Goal: Transaction & Acquisition: Purchase product/service

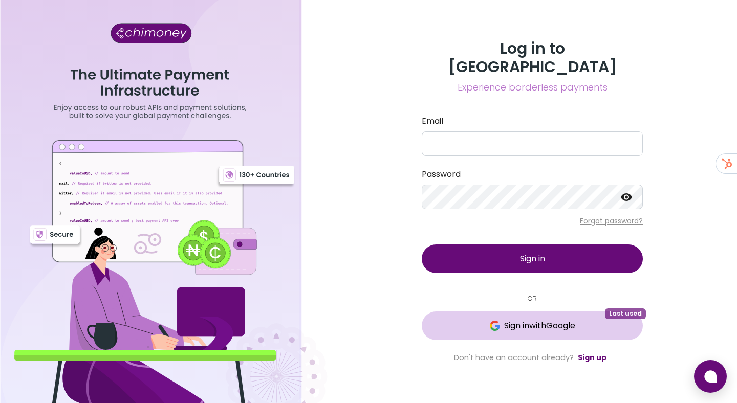
click at [504, 320] on span "Sign in with Google" at bounding box center [539, 326] width 71 height 12
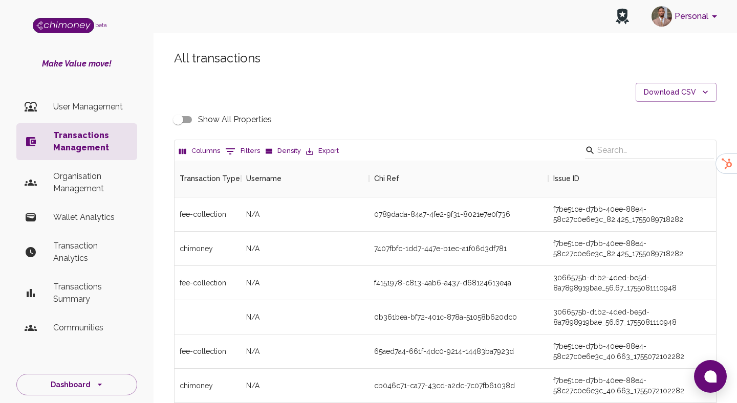
scroll to position [380, 541]
click at [97, 183] on p "Organisation Management" at bounding box center [91, 182] width 76 height 25
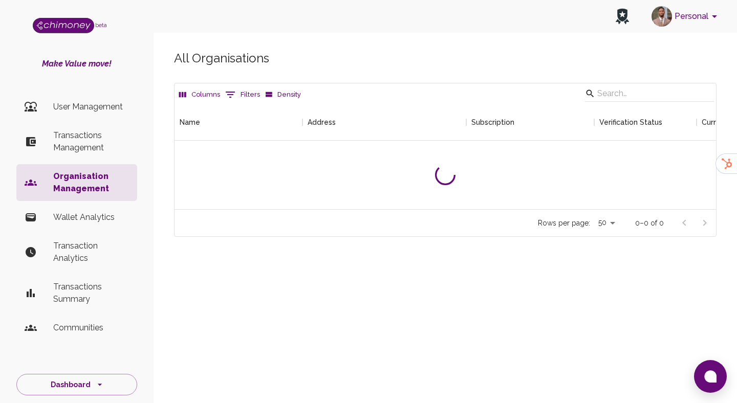
scroll to position [105, 541]
click at [619, 92] on input "Search" at bounding box center [647, 93] width 101 height 16
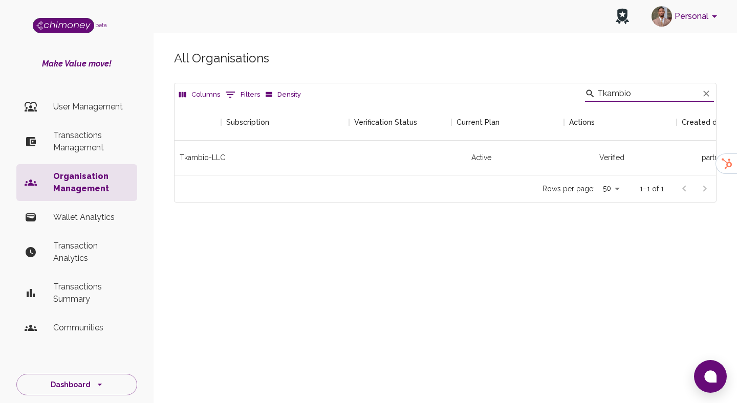
scroll to position [0, 359]
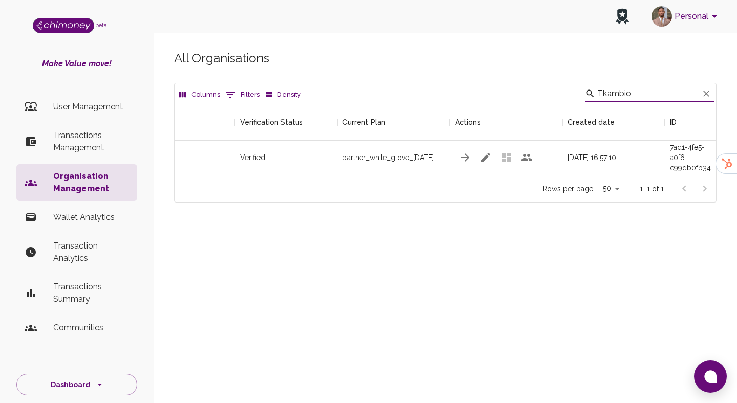
type input "Tkambio"
click at [483, 159] on icon "button" at bounding box center [485, 157] width 9 height 9
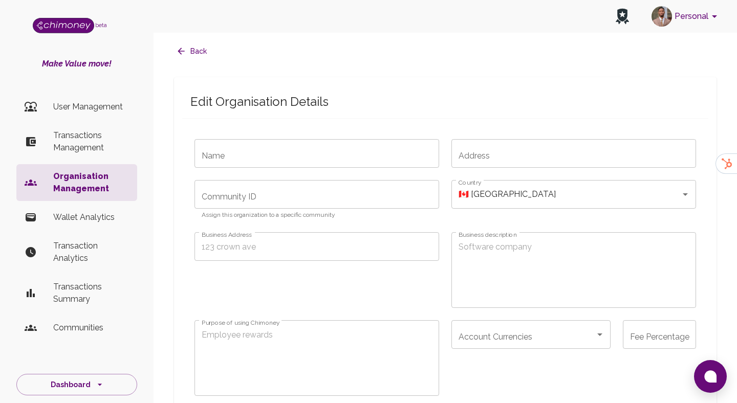
type input "Tkambio-LLC"
type input "12"
type input "0"
type input "partner_white_glove_[DATE]"
type input "sub_1RvOJxA6TBpqSfGxg3UYTAkU"
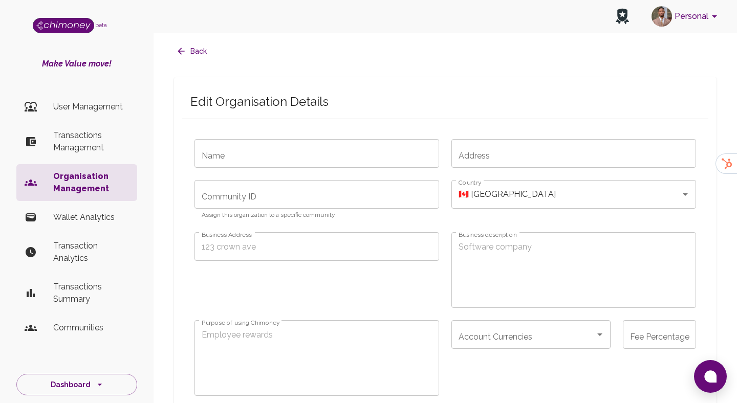
type input "cus_Sr6XGEFiTtYz5E"
radio input "false"
checkbox input "true"
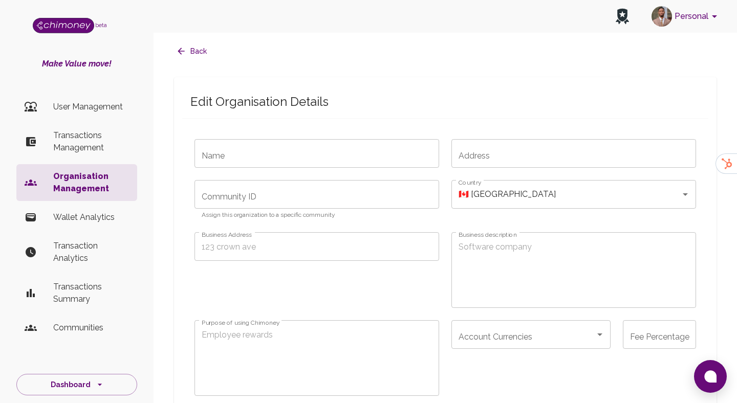
checkbox input "true"
radio input "false"
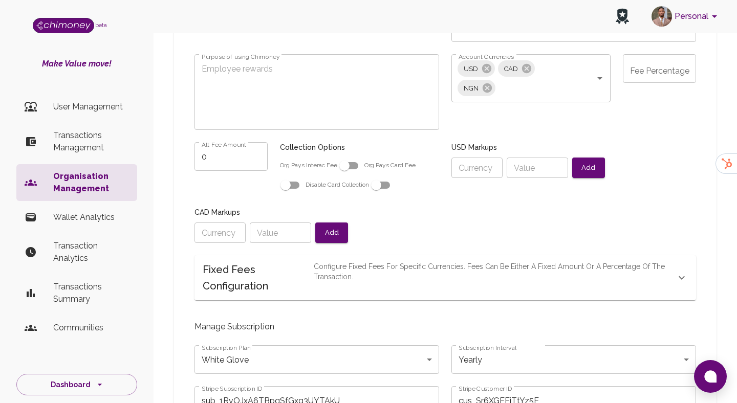
scroll to position [288, 0]
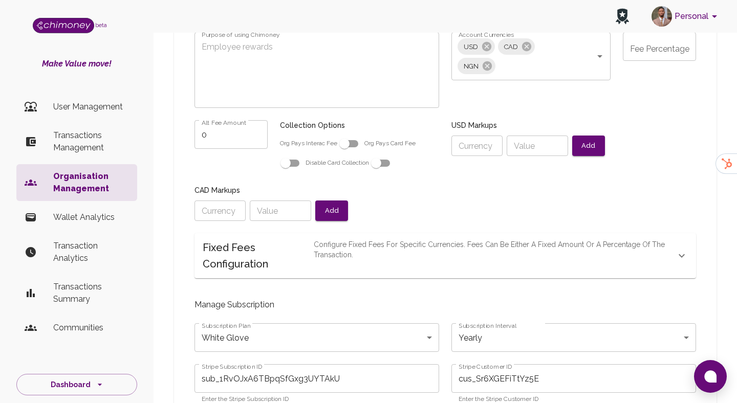
click at [371, 256] on p "Configure fixed fees for specific currencies. Fees can be either a fixed amount…" at bounding box center [495, 256] width 362 height 33
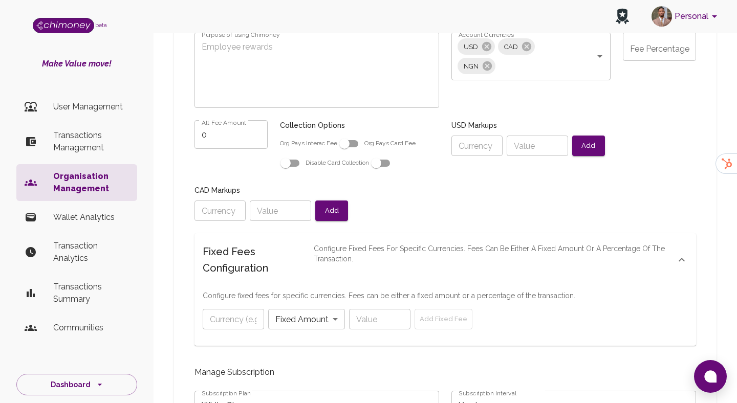
click at [353, 256] on p "Configure fixed fees for specific currencies. Fees can be either a fixed amount…" at bounding box center [495, 260] width 362 height 33
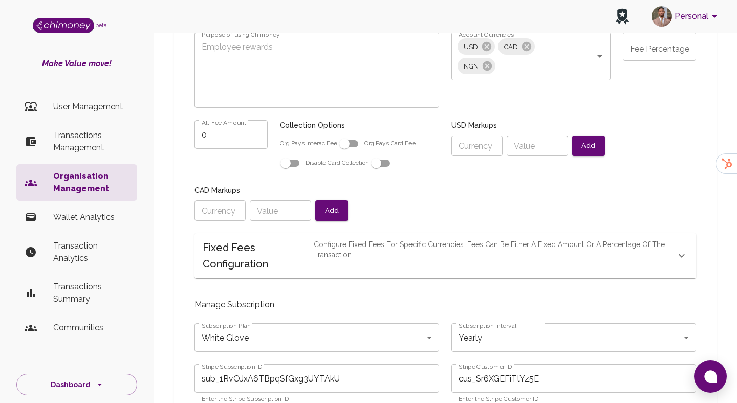
click at [353, 256] on p "Configure fixed fees for specific currencies. Fees can be either a fixed amount…" at bounding box center [495, 256] width 362 height 33
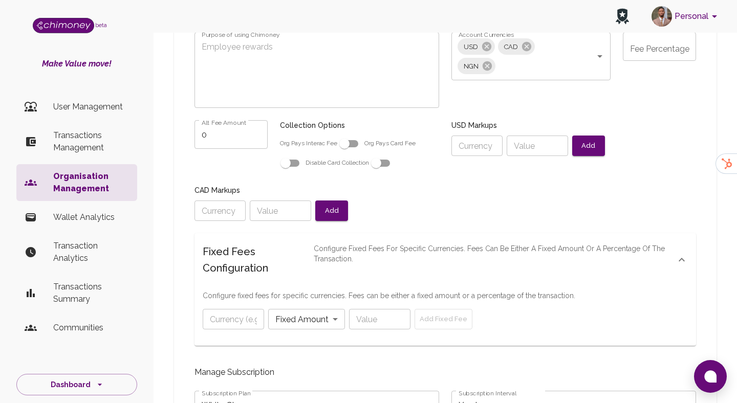
click at [302, 257] on h6 "Fixed Fees Configuration" at bounding box center [258, 260] width 111 height 33
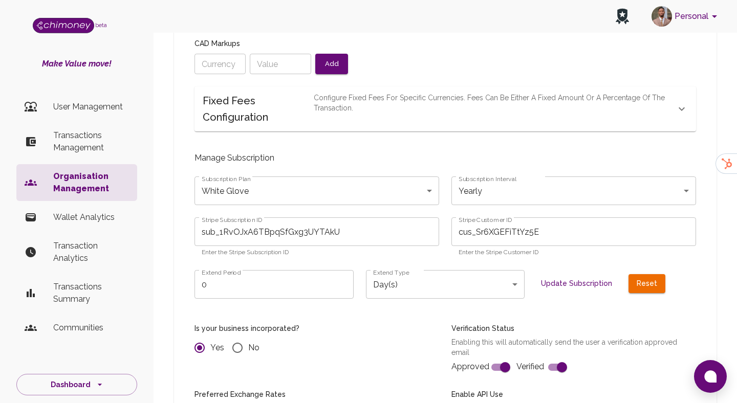
scroll to position [436, 0]
click at [267, 109] on h6 "Fixed Fees Configuration" at bounding box center [258, 108] width 111 height 33
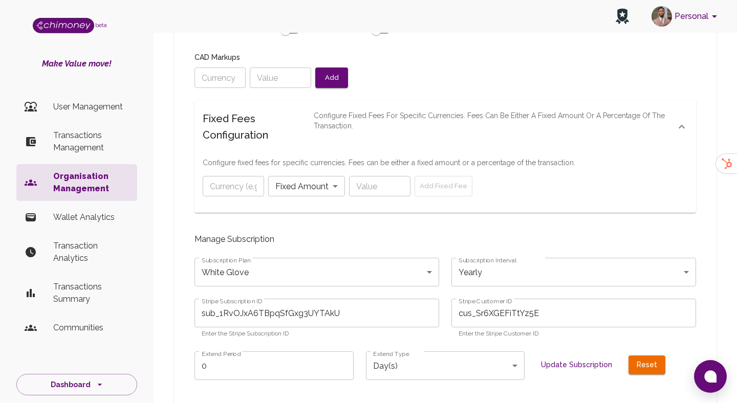
scroll to position [387, 0]
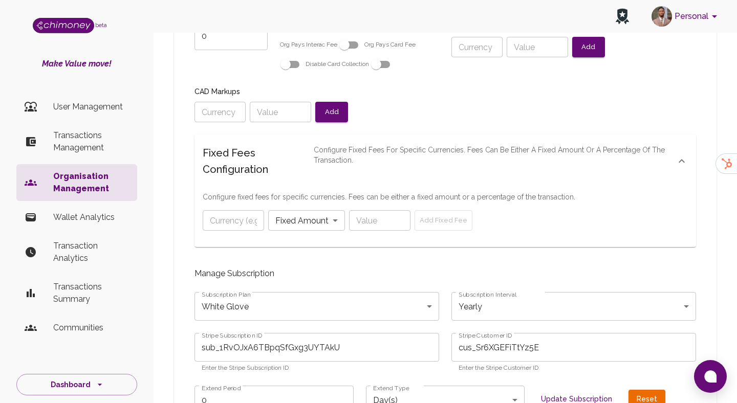
click at [230, 225] on input "text" at bounding box center [233, 220] width 61 height 20
click at [235, 186] on div "Fixed Fees Configuration Configure fixed fees for specific currencies. Fees can…" at bounding box center [445, 161] width 502 height 53
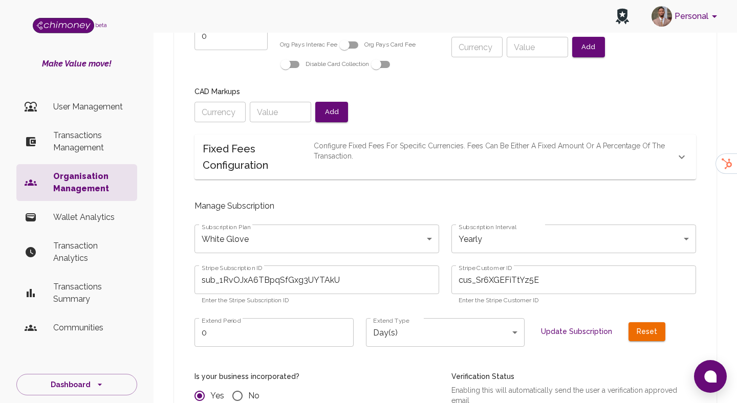
click at [235, 157] on h6 "Fixed Fees Configuration" at bounding box center [258, 157] width 111 height 33
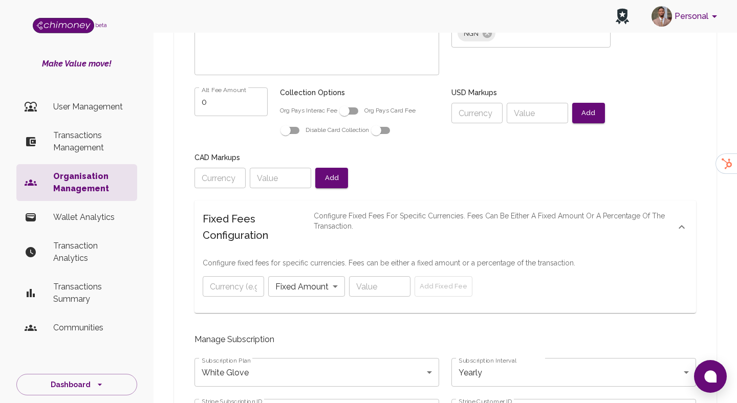
scroll to position [291, 0]
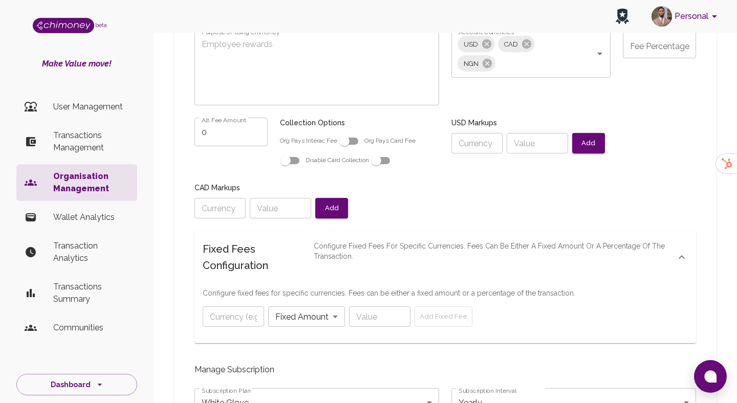
click at [283, 317] on body "Personal beta Make Value move! User Management Transactions Management Organisa…" at bounding box center [368, 376] width 737 height 1334
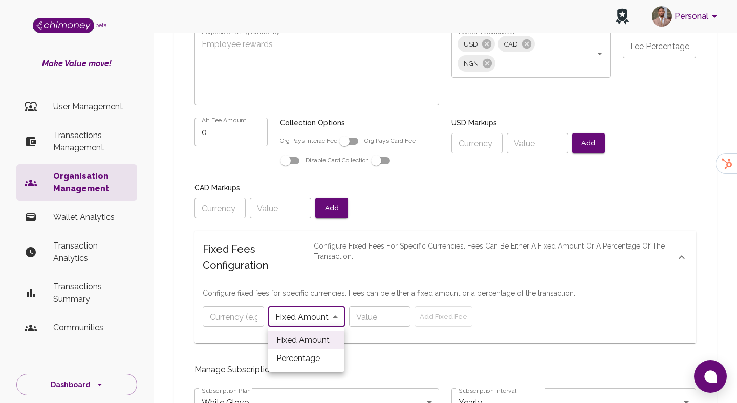
click at [283, 317] on div at bounding box center [368, 201] width 737 height 403
click at [297, 318] on body "Personal beta Make Value move! User Management Transactions Management Organisa…" at bounding box center [368, 376] width 737 height 1334
click at [304, 363] on li "Percentage" at bounding box center [306, 359] width 76 height 18
type input "percentage"
radio input "false"
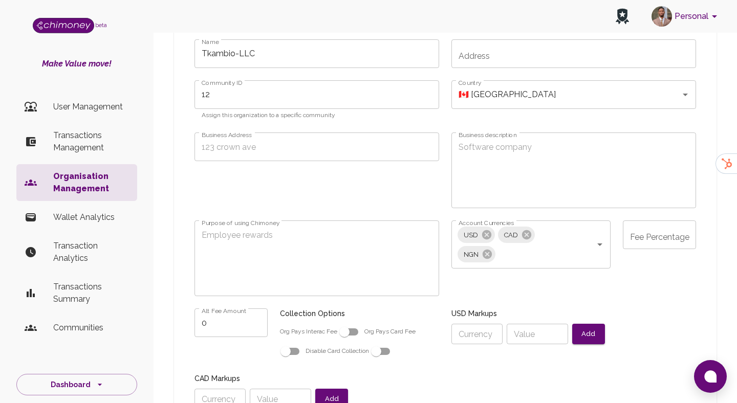
scroll to position [66, 0]
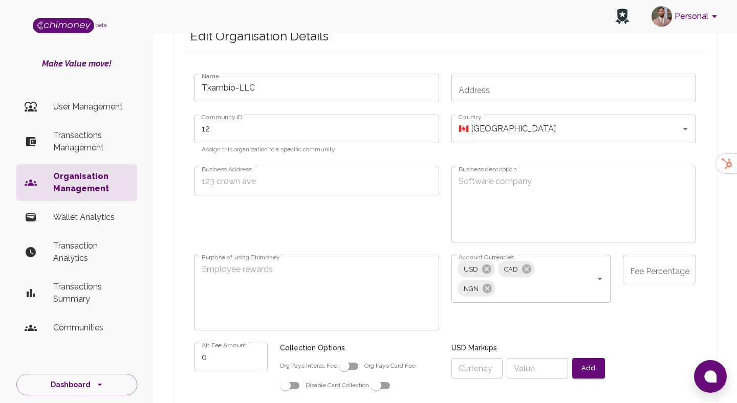
click at [671, 269] on div "Fee Percentage Fee Percentage" at bounding box center [659, 269] width 73 height 29
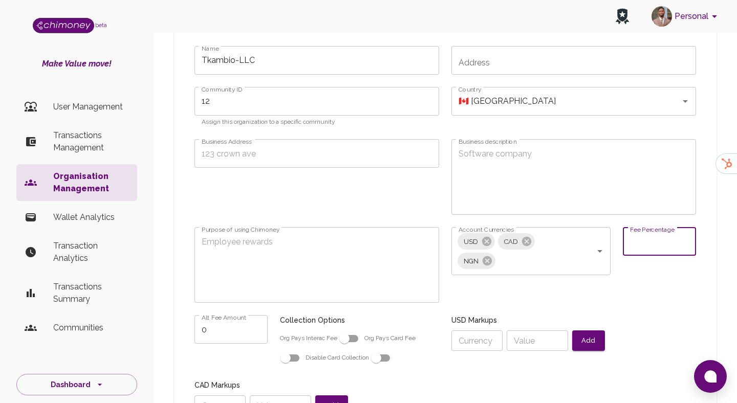
type input "0"
radio input "false"
type input "0%"
radio input "false"
type input "0"
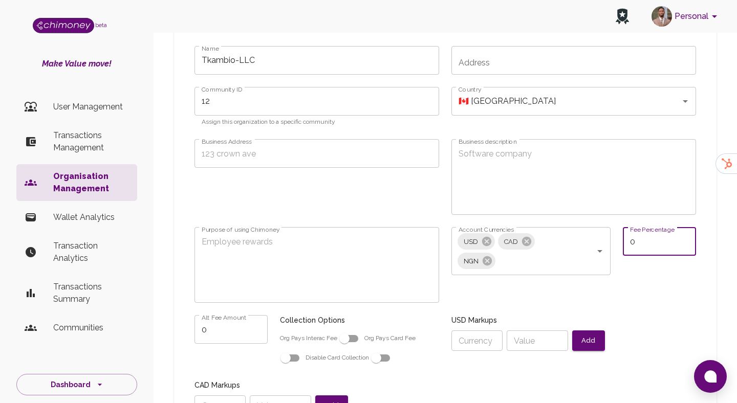
radio input "false"
type input "0"
click at [644, 274] on div "Fee Percentage 0 Fee Percentage" at bounding box center [653, 259] width 85 height 88
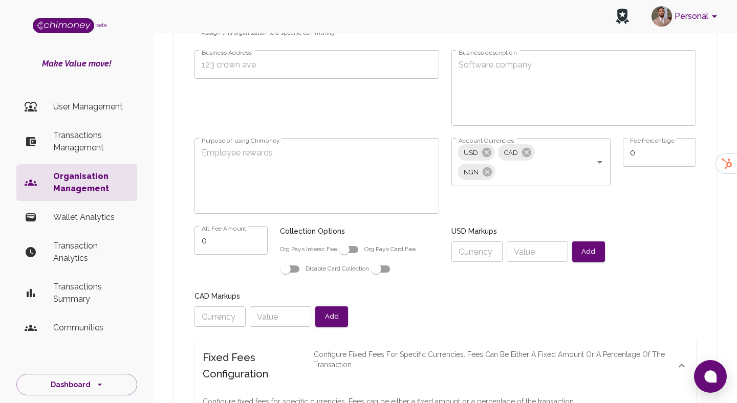
scroll to position [212, 0]
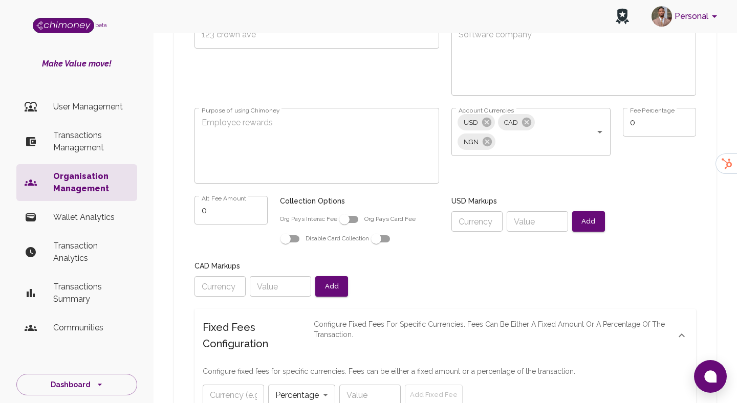
click at [219, 214] on input "0" at bounding box center [230, 210] width 73 height 29
click at [290, 203] on h6 "Collection Options" at bounding box center [359, 201] width 159 height 11
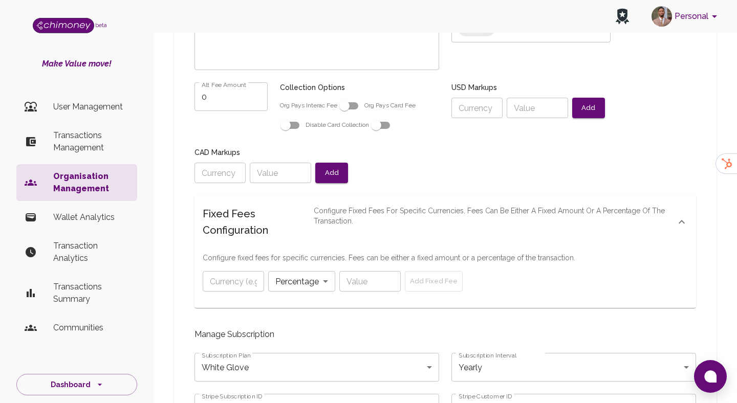
scroll to position [335, 0]
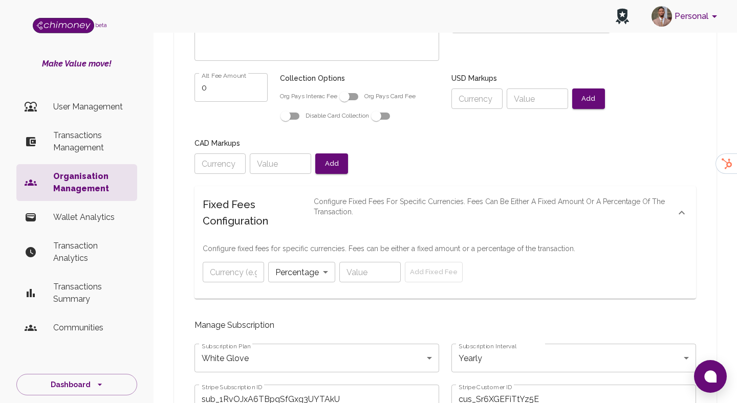
click at [246, 273] on input "text" at bounding box center [233, 272] width 61 height 20
type input "0"
radio input "false"
type input "0"
click at [319, 226] on p "Configure fixed fees for specific currencies. Fees can be either a fixed amount…" at bounding box center [495, 213] width 362 height 33
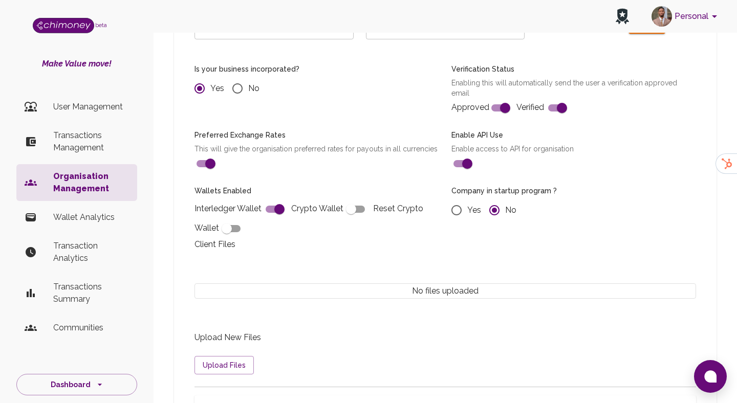
scroll to position [863, 0]
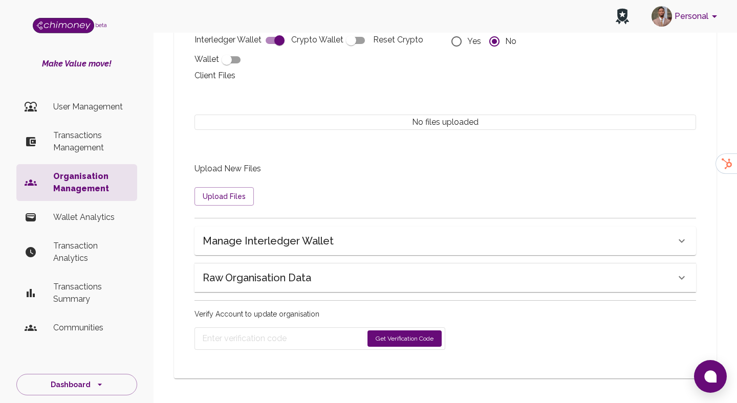
click at [388, 337] on button "Get Verification Code" at bounding box center [404, 339] width 74 height 16
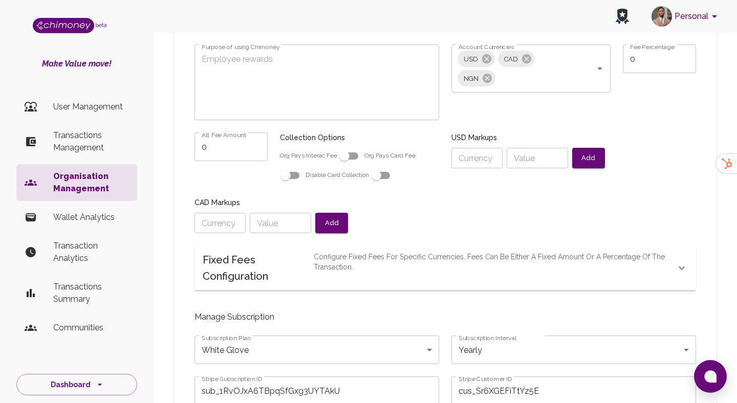
scroll to position [270, 0]
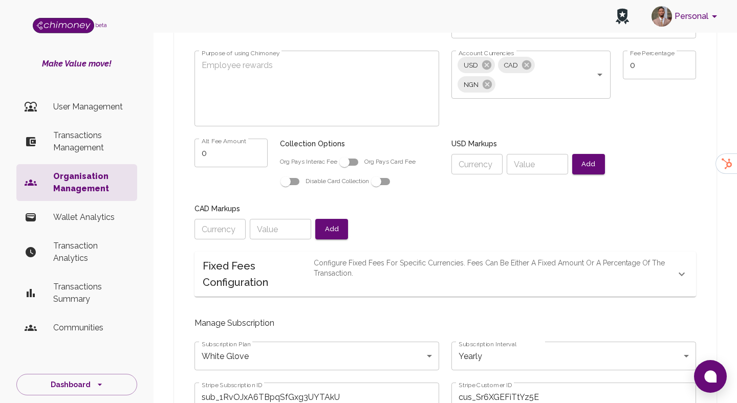
radio input "false"
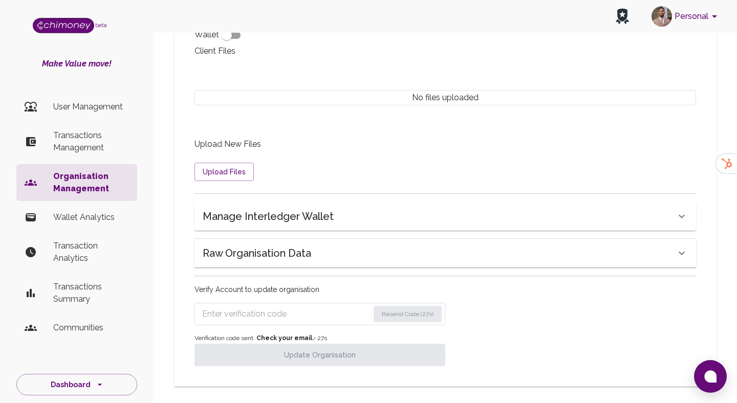
scroll to position [896, 0]
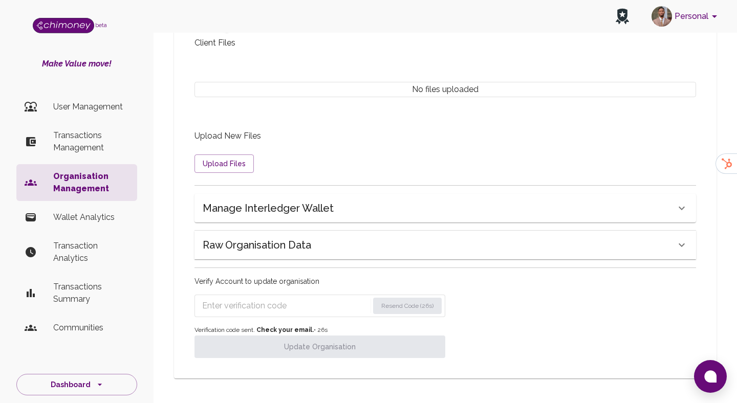
click at [303, 294] on div "Verify Account to update organisation Resend Code (26s) Verification code sent.…" at bounding box center [319, 317] width 251 height 82
click at [278, 301] on input "Enter verification code" at bounding box center [285, 306] width 166 height 16
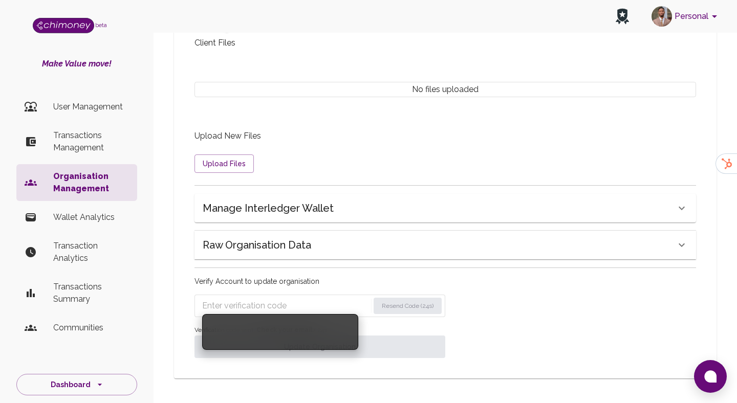
paste input "5510"
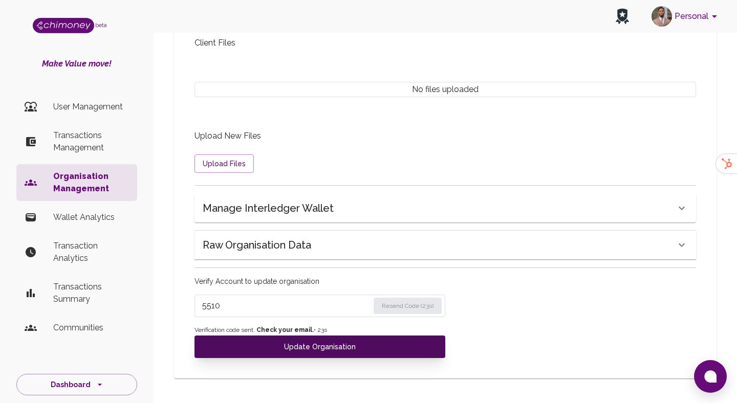
type input "5510"
click at [277, 348] on button "Update Organisation" at bounding box center [319, 347] width 251 height 23
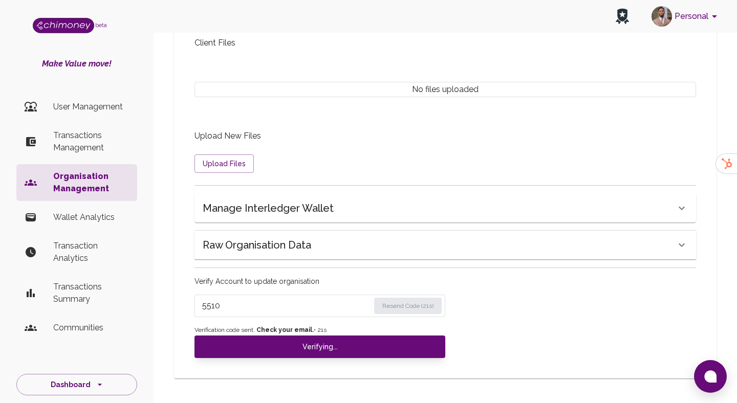
radio input "false"
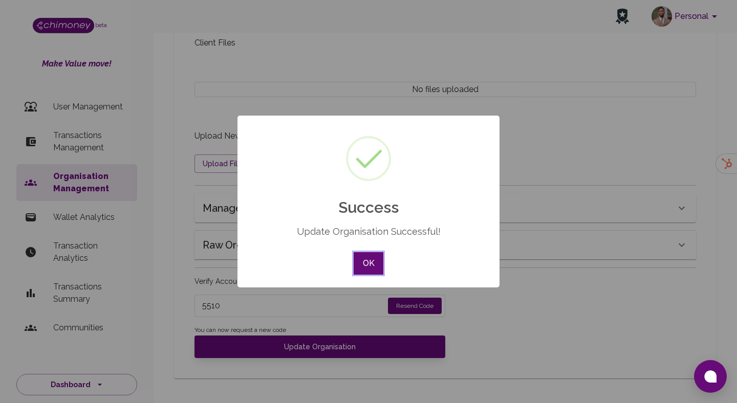
radio input "false"
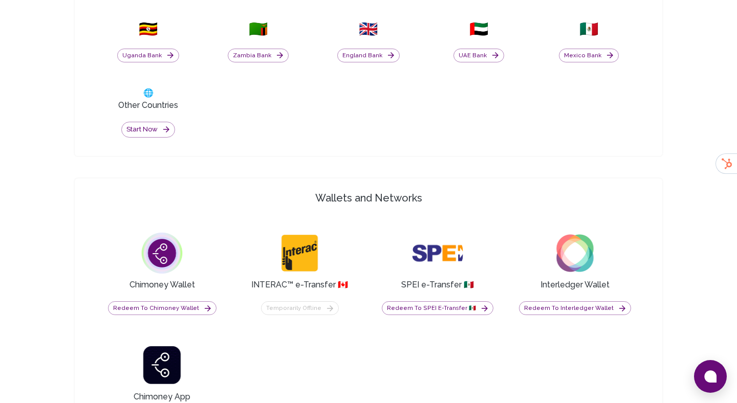
scroll to position [566, 0]
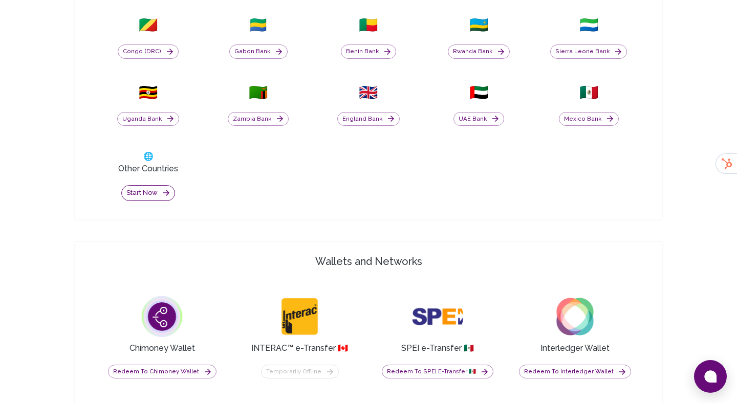
click at [157, 188] on button "Start now" at bounding box center [148, 193] width 54 height 16
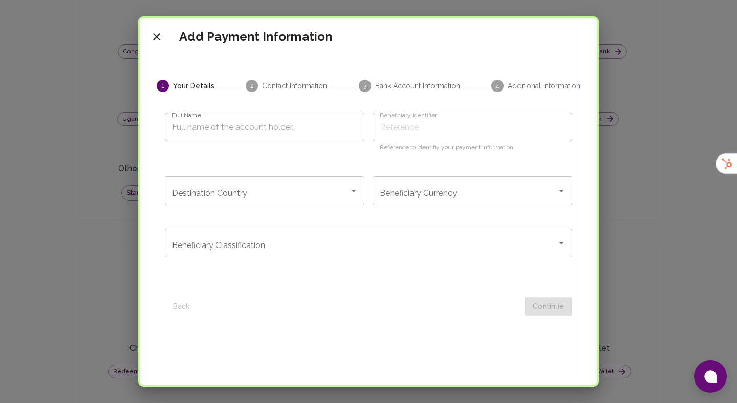
click at [263, 135] on input "Full Name" at bounding box center [265, 127] width 200 height 29
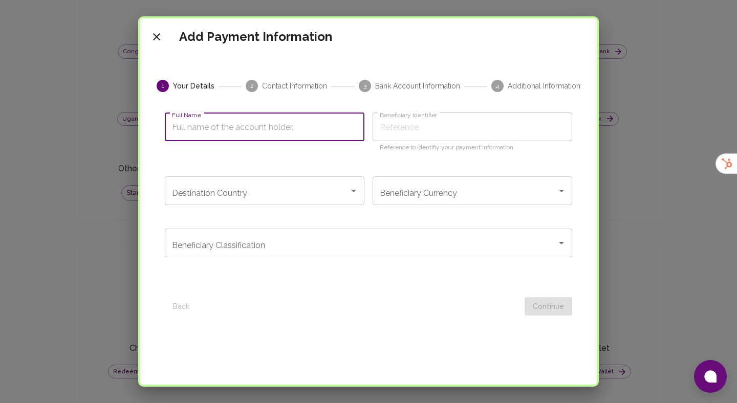
type input "B"
type input "Ba"
type input "Bab"
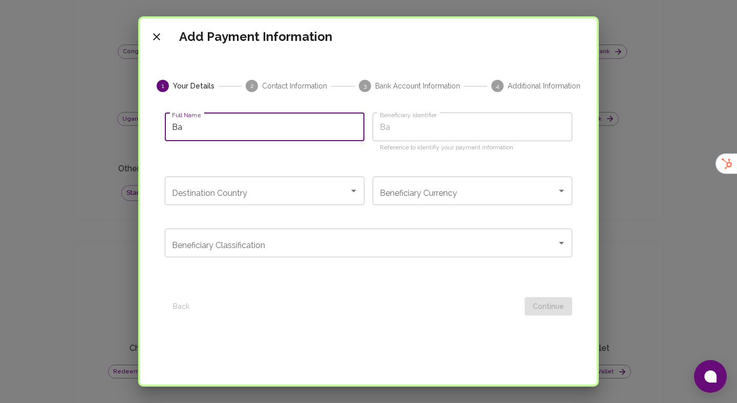
type input "Bab"
type input "Baba"
type input "Babat"
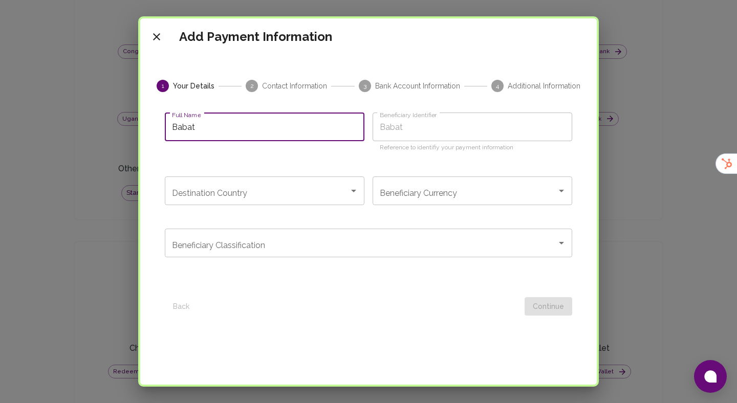
type input "Babati"
type input "Babat"
type input "Babatu"
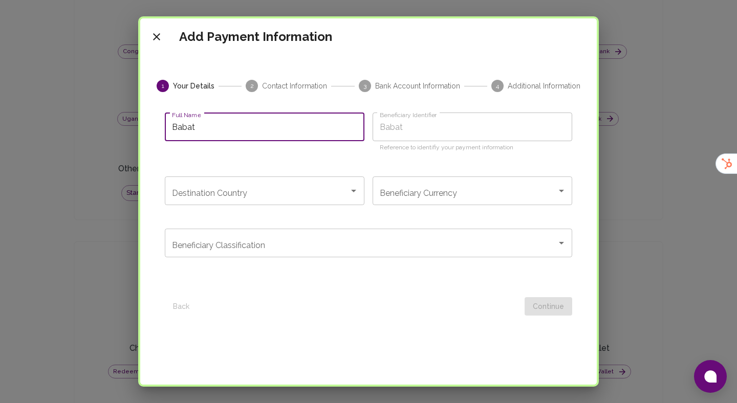
type input "Babatu"
type input "Babatun"
type input "Babatund"
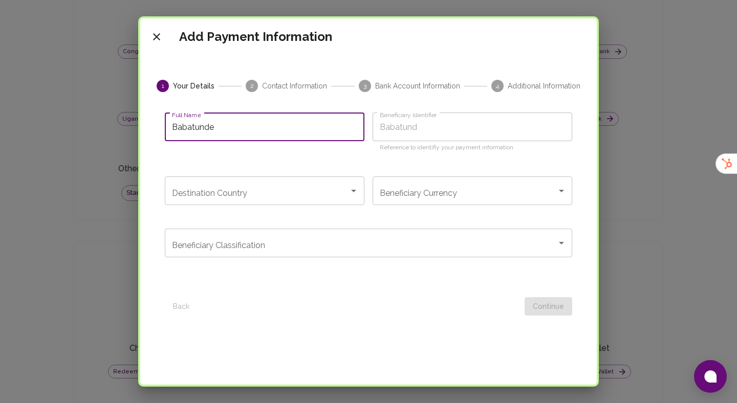
type input "Babatunde"
type input "Babatunde H"
type input "Babatunde Ha"
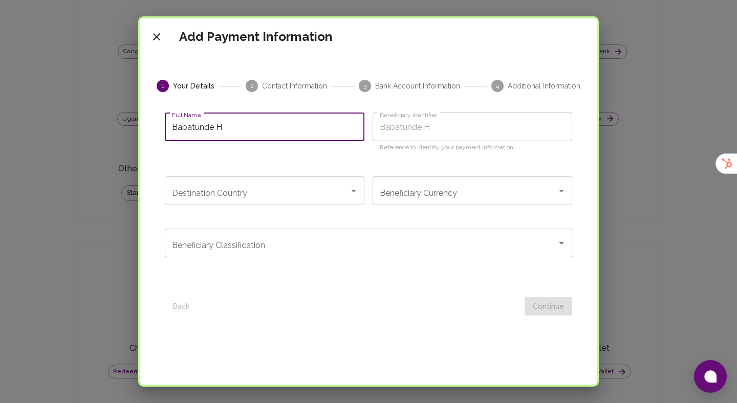
type input "Babatunde Ha"
type input "Babatunde Ham"
type input "Babatunde Hamm"
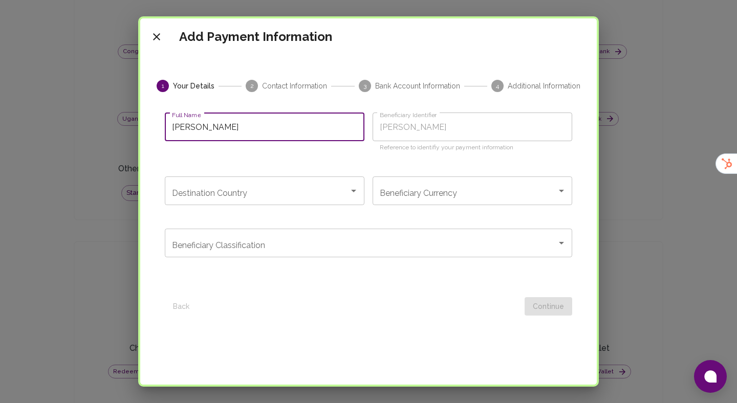
type input "Babatunde Hamme"
type input "Babatunde Hammed"
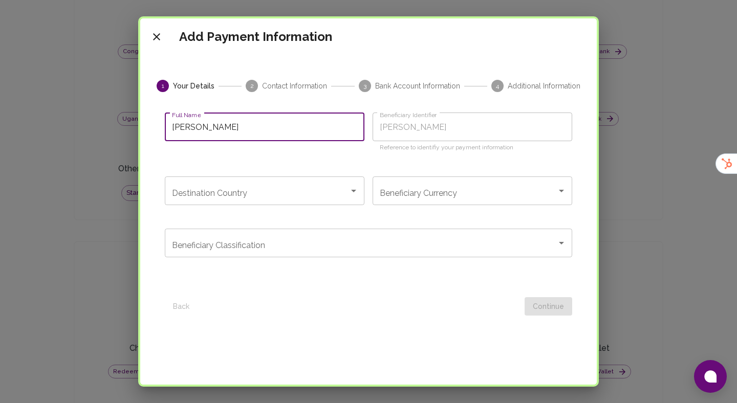
click at [249, 198] on input "Destination Country" at bounding box center [256, 190] width 175 height 19
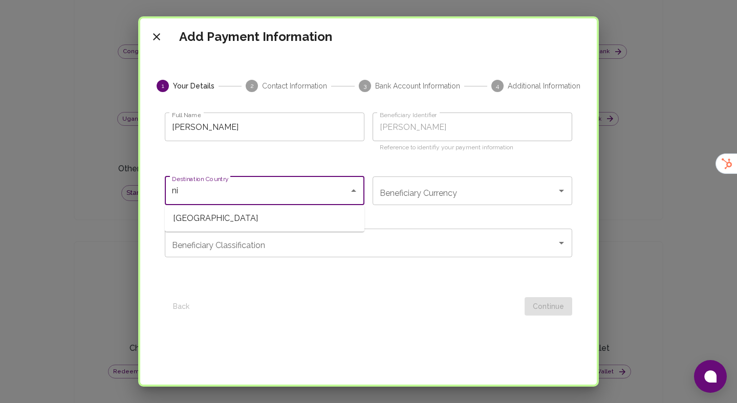
type input "n"
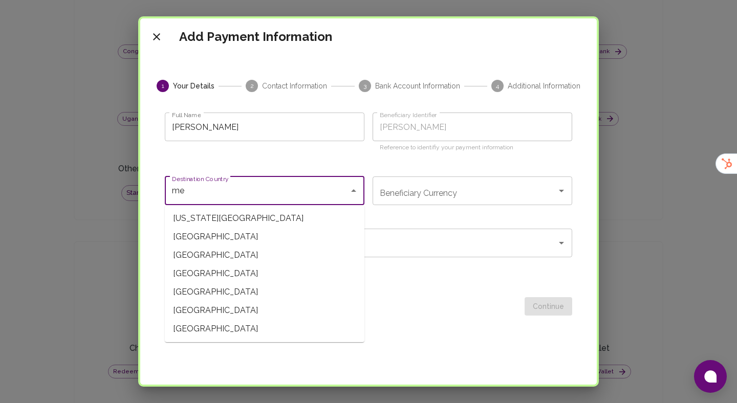
type input "m"
type input "mexi"
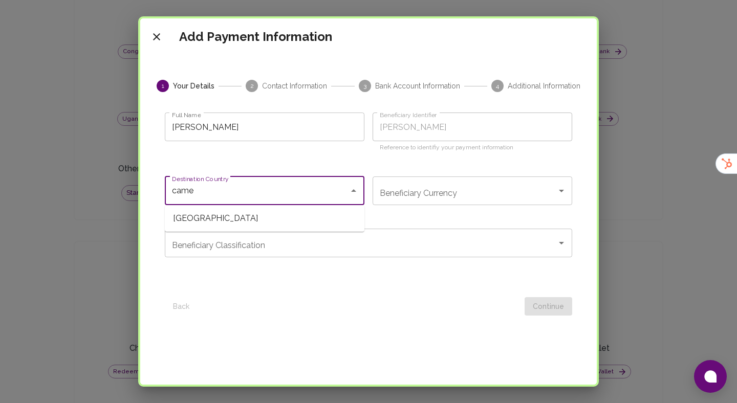
click at [279, 216] on span "Cameroon" at bounding box center [265, 218] width 200 height 18
type input "Cameroon"
click at [428, 197] on input "XAF (XAF-CFA Franc BEAC)" at bounding box center [458, 190] width 162 height 19
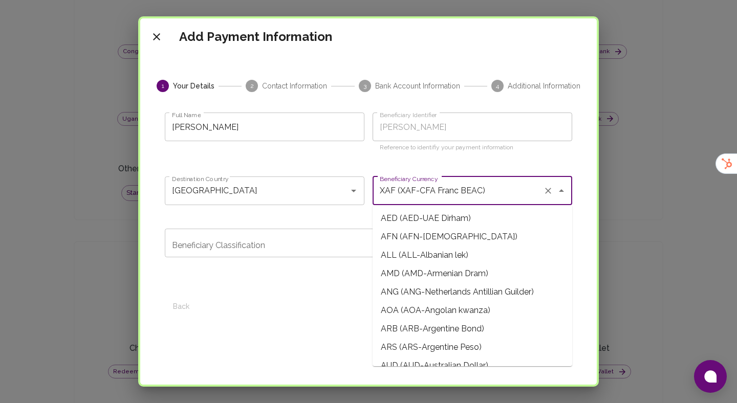
click at [388, 219] on span "AED (AED-UAE Dirham)" at bounding box center [473, 218] width 200 height 18
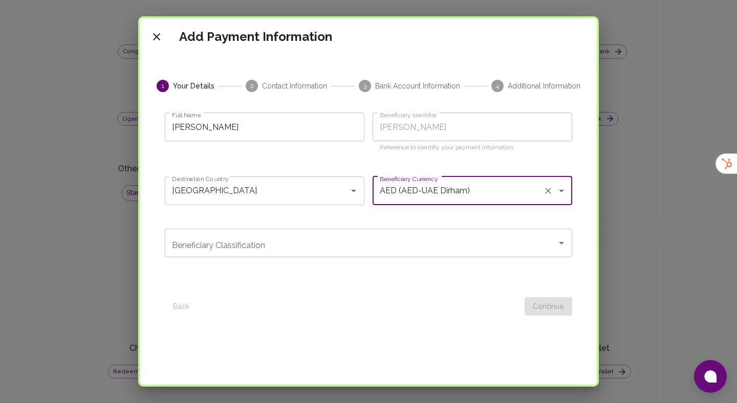
click at [407, 195] on input "AED (AED-UAE Dirham)" at bounding box center [458, 190] width 162 height 19
click at [222, 193] on input "Cameroon" at bounding box center [250, 190] width 162 height 19
type input "AED (AED-UAE Dirham)"
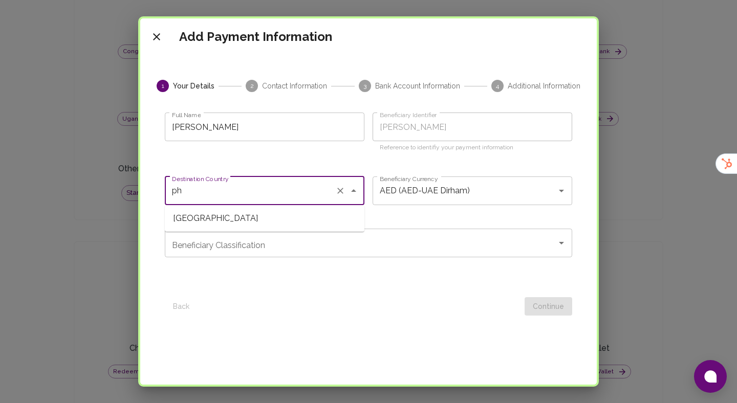
scroll to position [0, 0]
click at [194, 224] on span "Philippines" at bounding box center [265, 218] width 200 height 18
type input "Philippines"
type input "PHP (PHP-Philippine Peso)"
type input "Philippines"
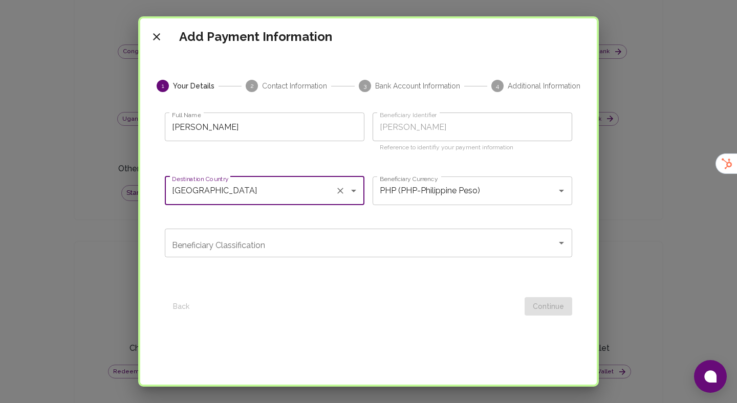
click at [350, 246] on input "Beneficiary Classification" at bounding box center [360, 242] width 383 height 19
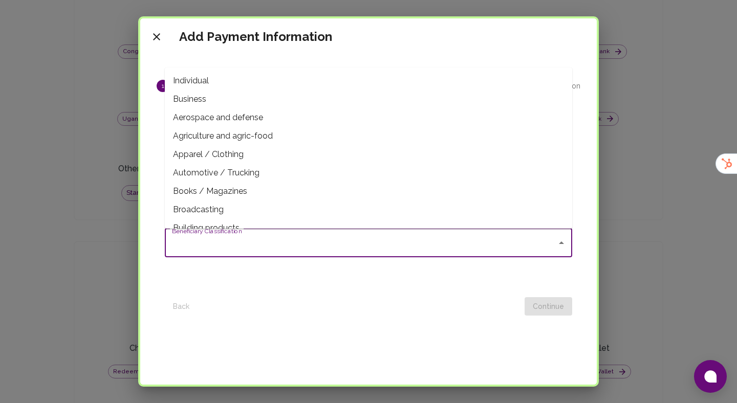
click at [218, 85] on span "Individual" at bounding box center [368, 81] width 407 height 18
type input "Individual"
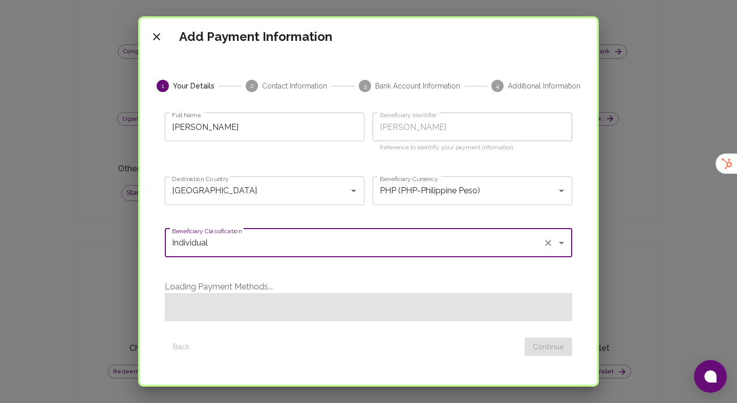
scroll to position [9, 0]
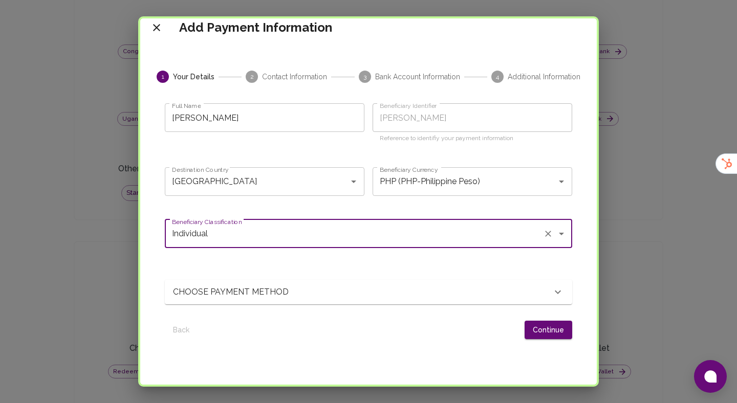
click at [299, 294] on div "CHOOSE PAYMENT METHOD" at bounding box center [362, 292] width 379 height 12
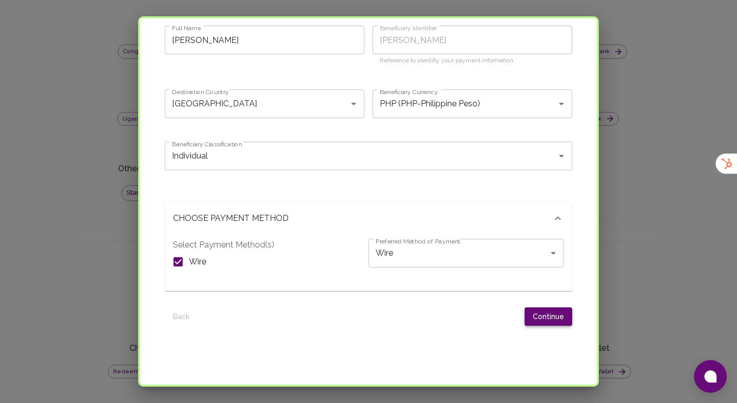
click at [535, 318] on button "Continue" at bounding box center [549, 317] width 48 height 19
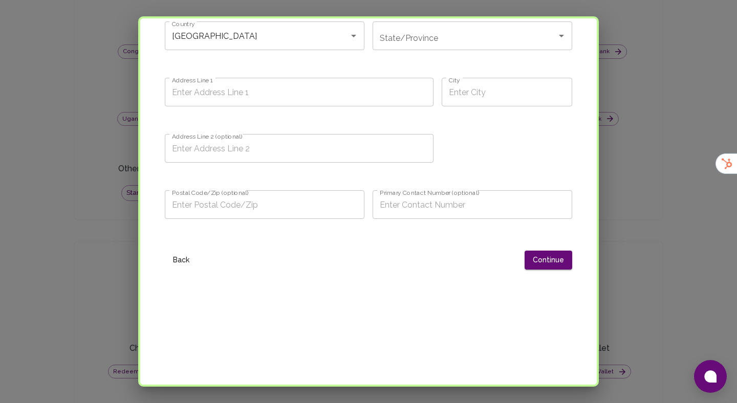
scroll to position [30, 0]
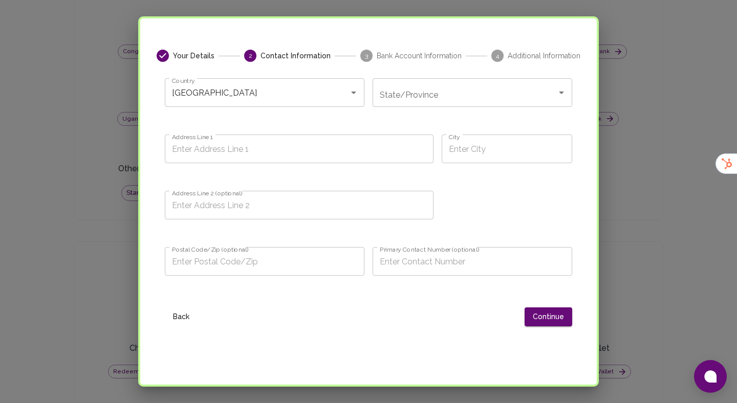
click at [254, 169] on div "Address Line 1 Address Line 1" at bounding box center [295, 150] width 277 height 56
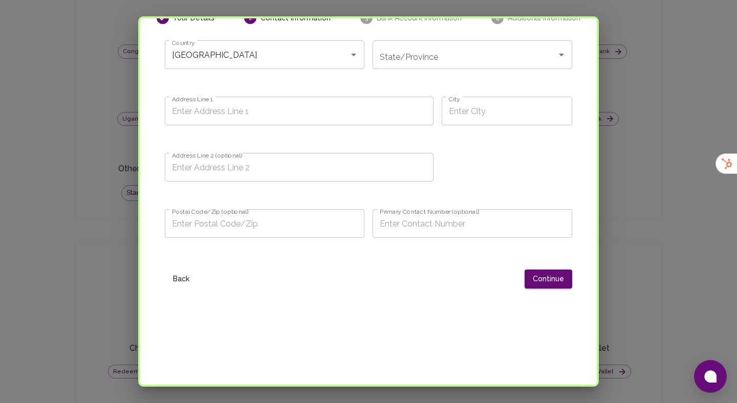
click at [351, 118] on input "Address Line 1" at bounding box center [299, 111] width 269 height 29
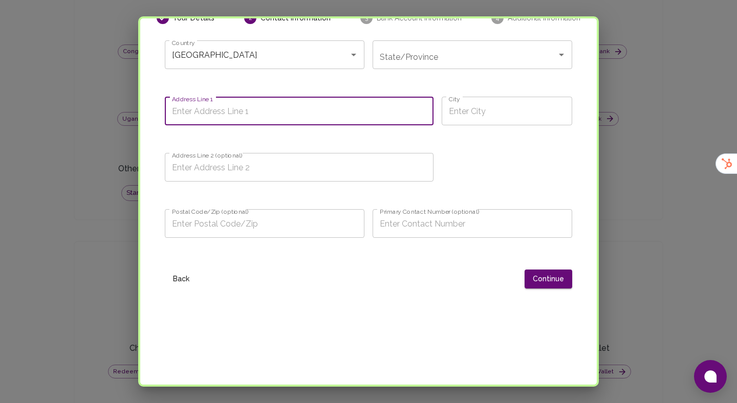
click at [422, 57] on div "State/Province State/Province" at bounding box center [473, 54] width 200 height 29
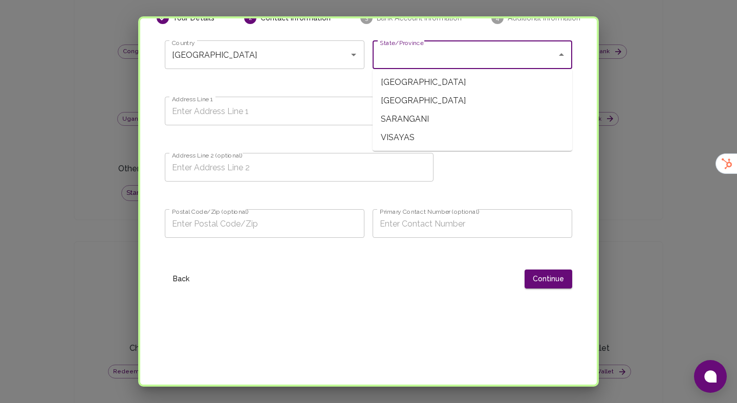
click at [419, 83] on span "LUZON" at bounding box center [473, 82] width 200 height 18
type input "LUZON"
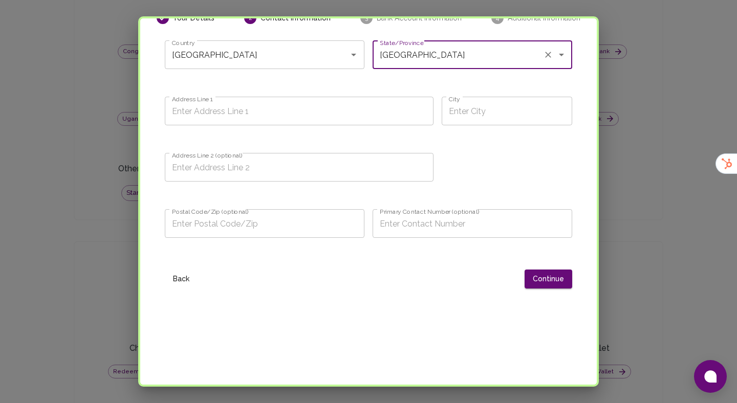
click at [267, 103] on input "Address Line 1" at bounding box center [299, 111] width 269 height 29
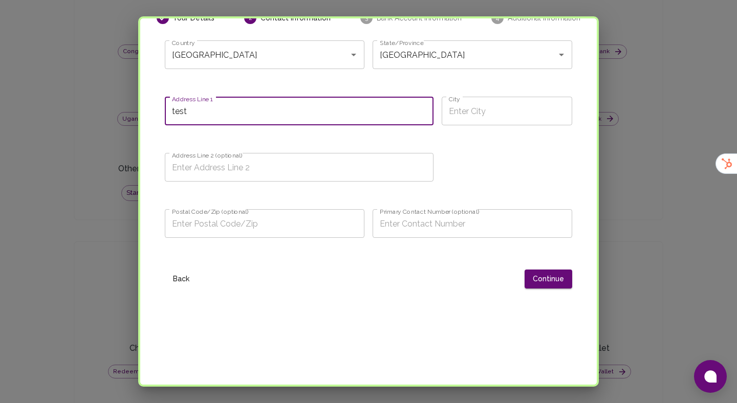
type input "test"
click at [461, 117] on input "City" at bounding box center [507, 111] width 131 height 29
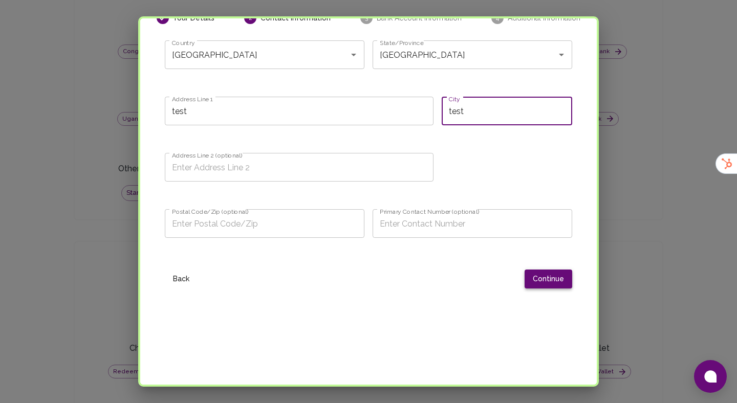
type input "test"
click at [544, 272] on button "Continue" at bounding box center [549, 279] width 48 height 19
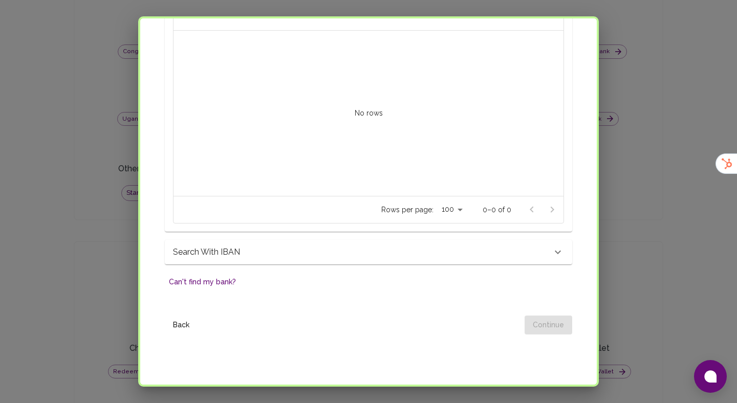
scroll to position [502, 0]
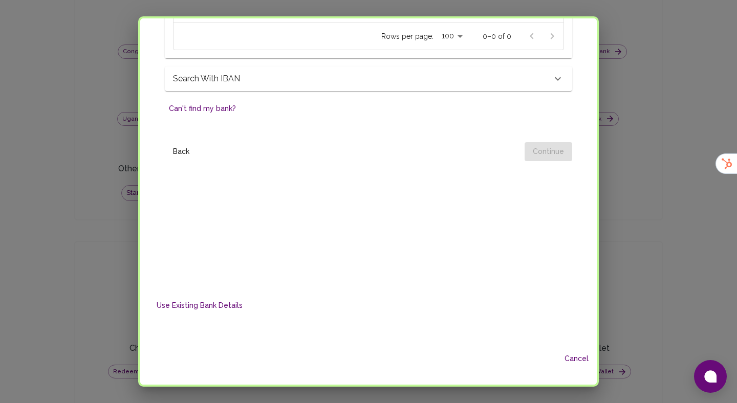
click at [205, 108] on button "Can't find my bank?" at bounding box center [202, 108] width 75 height 19
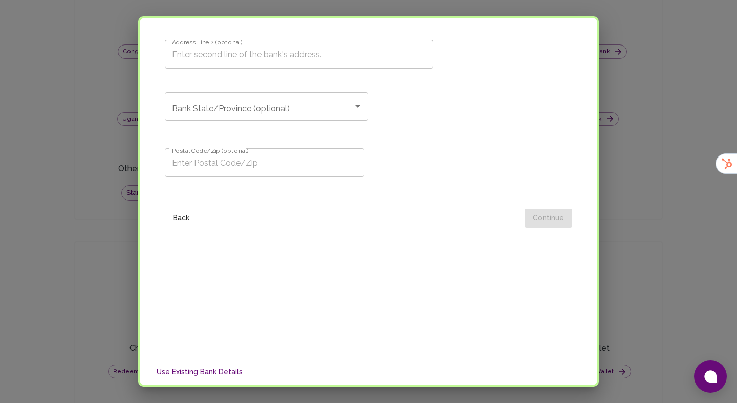
scroll to position [883, 0]
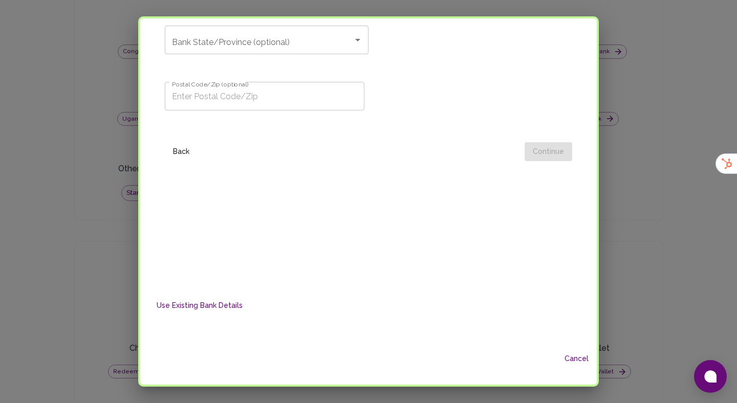
click at [183, 157] on button "Back" at bounding box center [181, 151] width 33 height 19
click at [183, 153] on button "Back" at bounding box center [181, 152] width 33 height 19
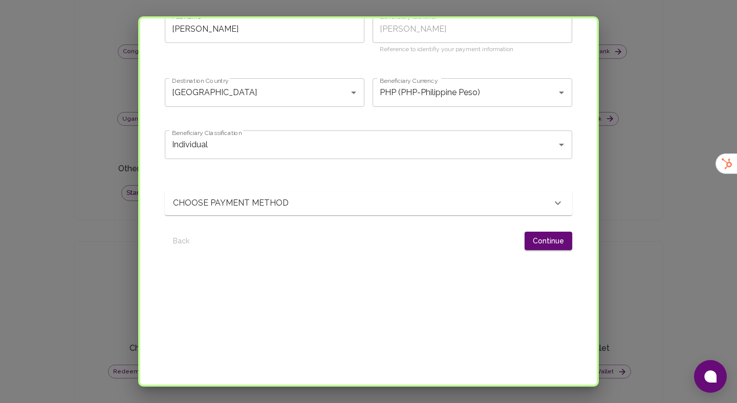
scroll to position [0, 0]
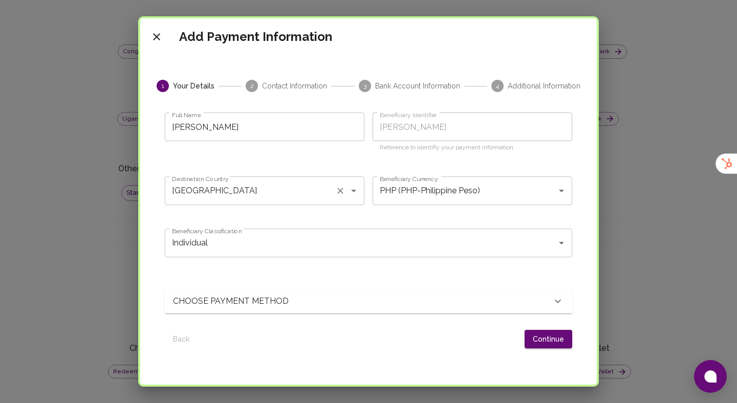
click at [206, 192] on input "Philippines" at bounding box center [250, 190] width 162 height 19
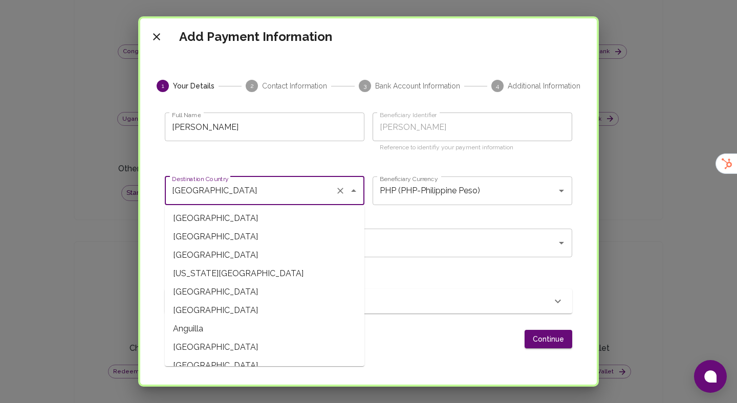
scroll to position [2772, 0]
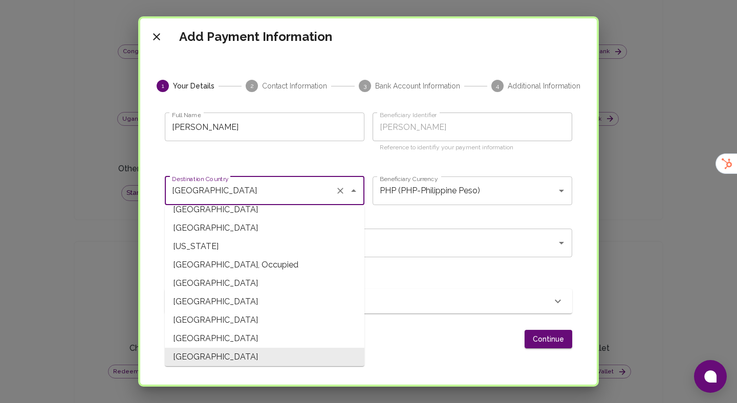
click at [226, 155] on div "Full Name Babatunde Hammed Full Name" at bounding box center [261, 134] width 208 height 68
